Goal: Information Seeking & Learning: Learn about a topic

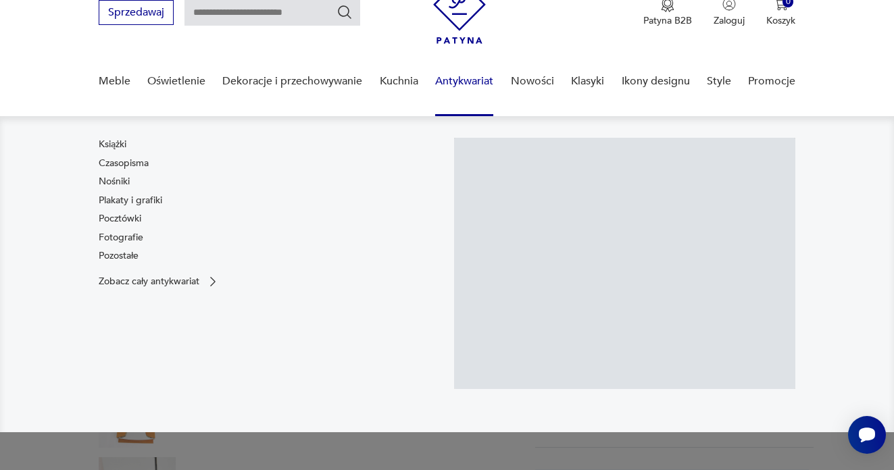
scroll to position [124, 0]
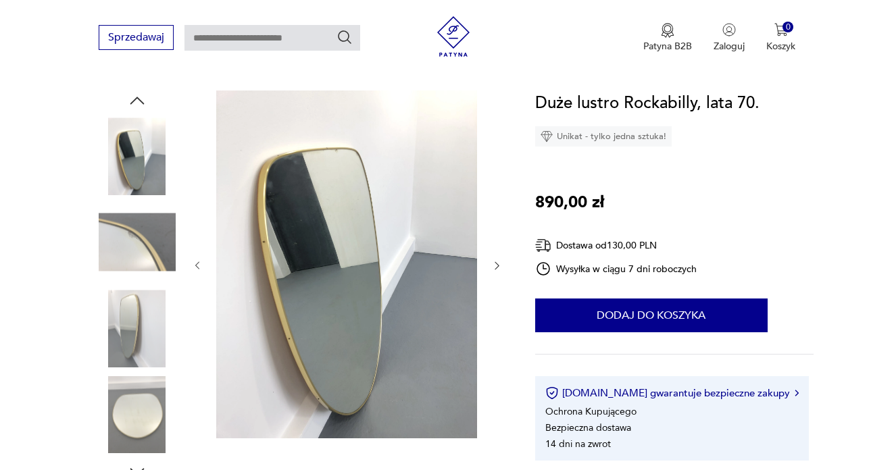
click at [134, 302] on img at bounding box center [137, 328] width 77 height 77
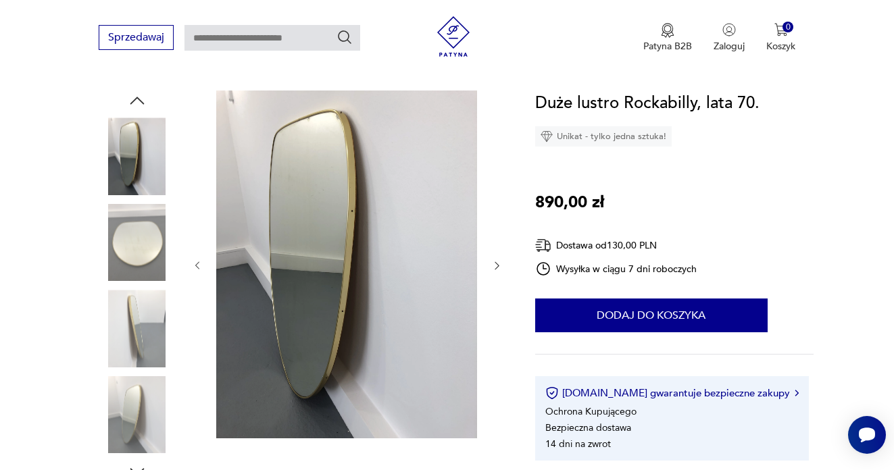
click at [134, 320] on img at bounding box center [137, 328] width 77 height 77
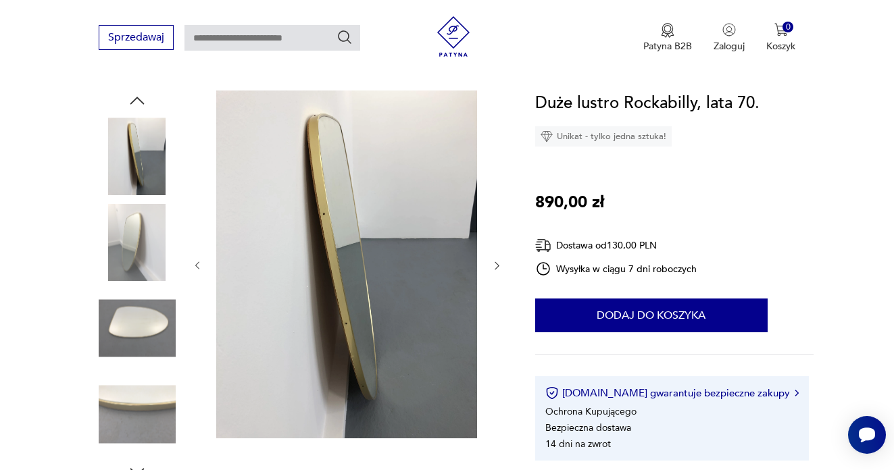
click at [134, 328] on img at bounding box center [137, 328] width 77 height 77
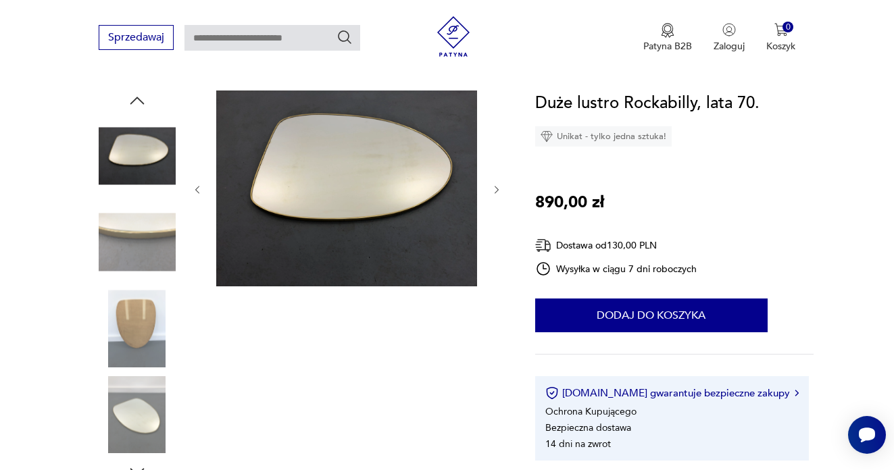
click at [136, 335] on img at bounding box center [137, 328] width 77 height 77
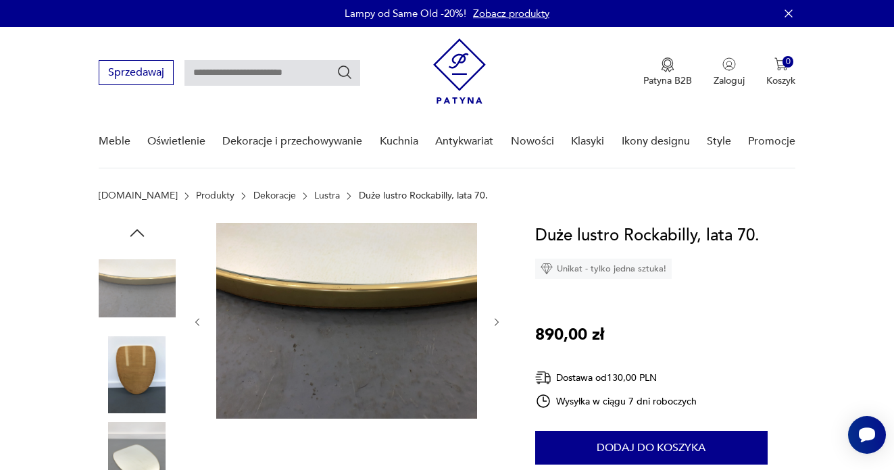
click at [148, 300] on img at bounding box center [137, 288] width 77 height 77
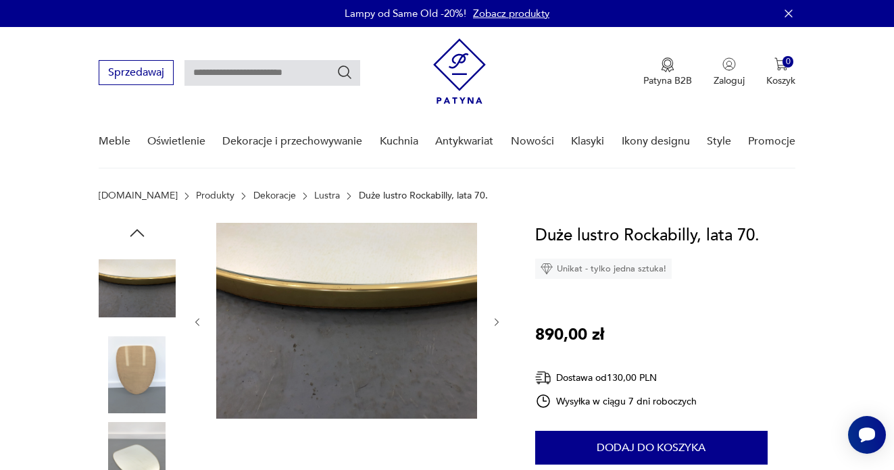
click at [144, 255] on img at bounding box center [137, 288] width 77 height 77
click at [142, 279] on img at bounding box center [137, 288] width 77 height 77
click at [141, 226] on icon "button" at bounding box center [137, 233] width 20 height 20
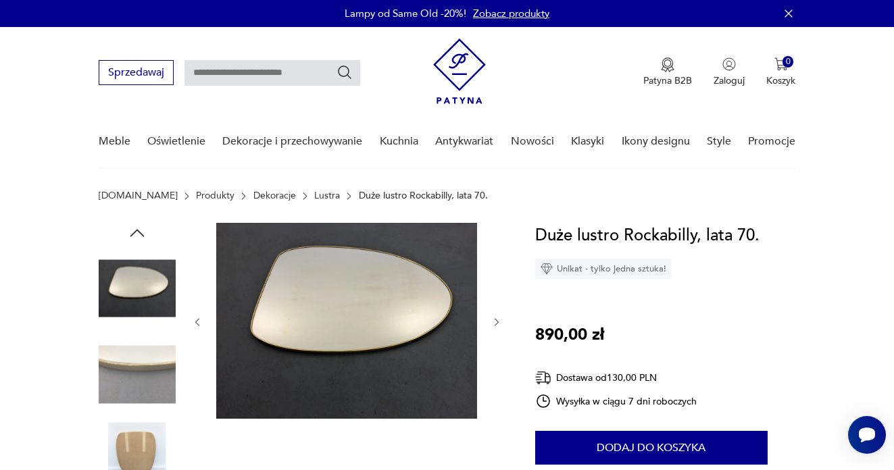
click at [127, 268] on img at bounding box center [137, 288] width 77 height 77
click at [136, 241] on icon "button" at bounding box center [137, 233] width 20 height 20
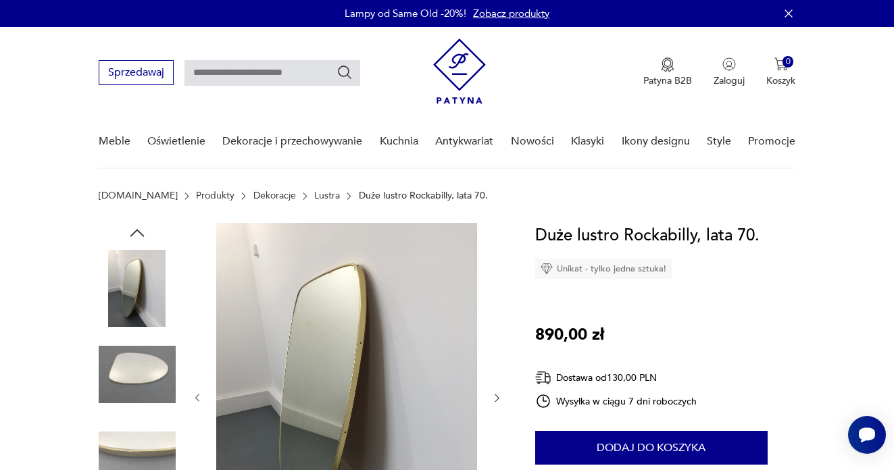
click at [291, 372] on img at bounding box center [346, 397] width 261 height 348
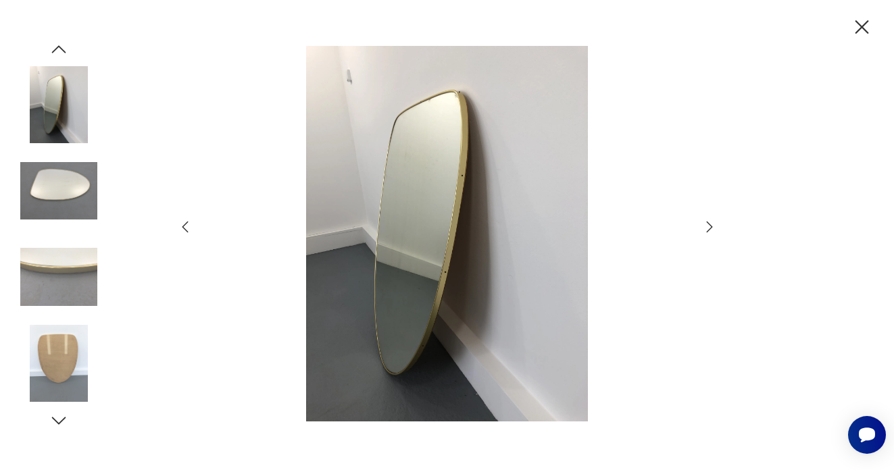
click at [712, 230] on icon "button" at bounding box center [709, 227] width 16 height 16
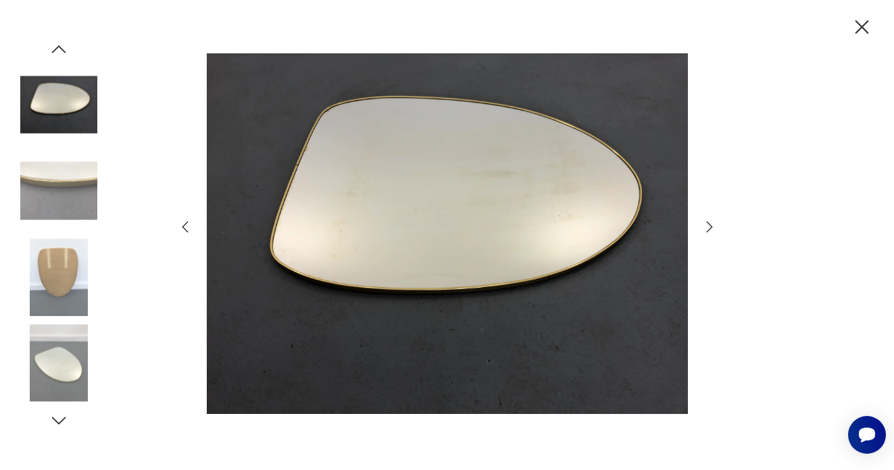
click at [712, 230] on icon "button" at bounding box center [709, 227] width 16 height 16
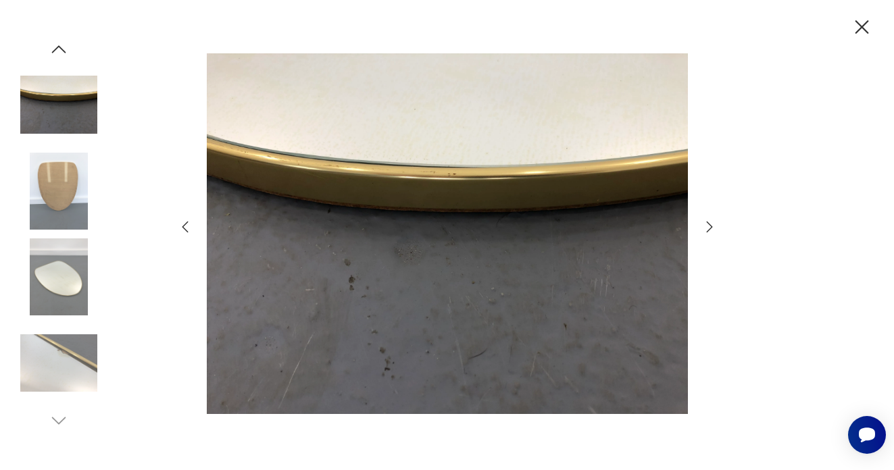
click at [712, 230] on icon "button" at bounding box center [709, 227] width 16 height 16
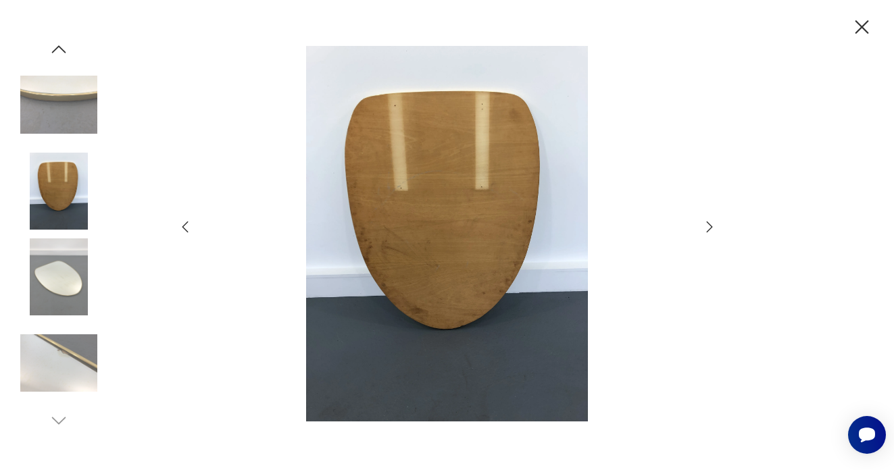
click at [712, 230] on icon "button" at bounding box center [709, 227] width 16 height 16
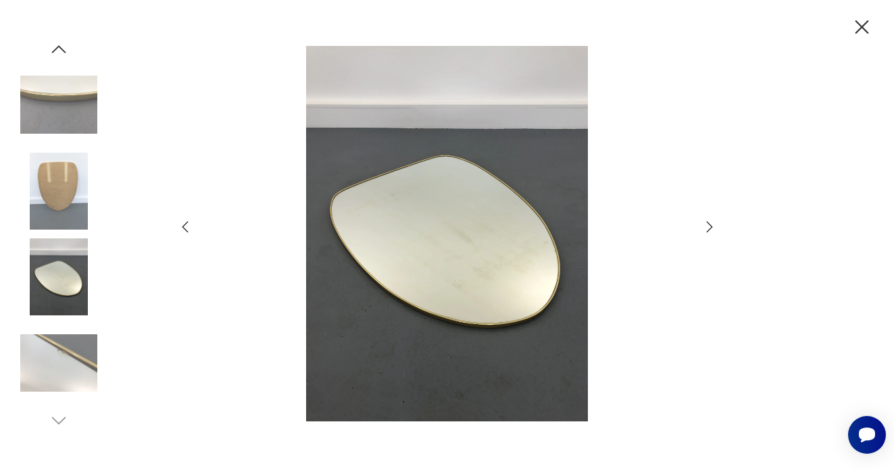
click at [712, 230] on icon "button" at bounding box center [709, 227] width 16 height 16
